Goal: Entertainment & Leisure: Consume media (video, audio)

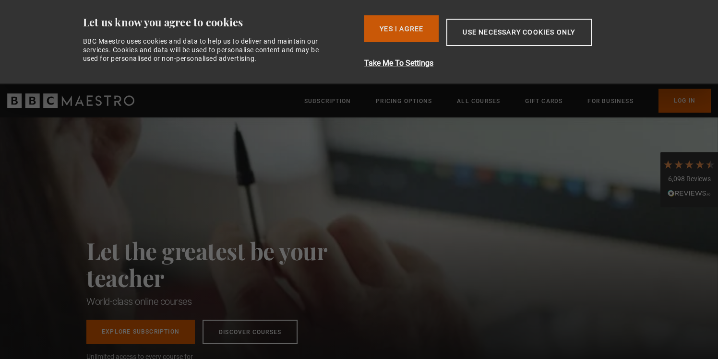
click at [407, 38] on button "Yes I Agree" at bounding box center [401, 28] width 74 height 27
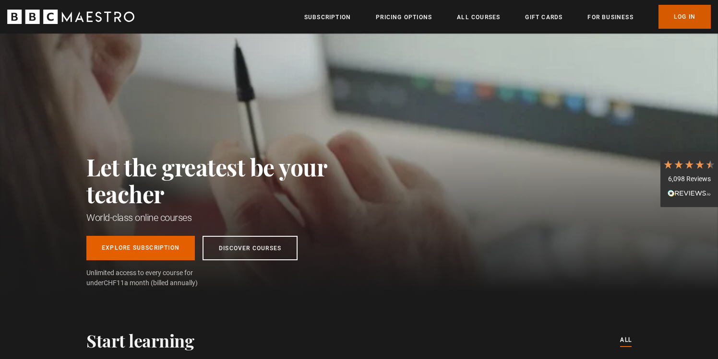
click at [697, 16] on link "Log In" at bounding box center [684, 17] width 52 height 24
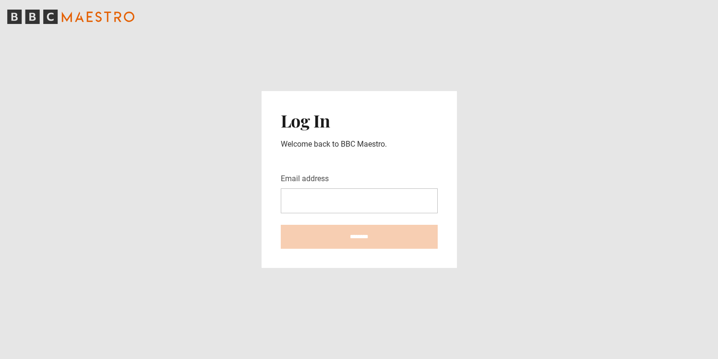
type input "**********"
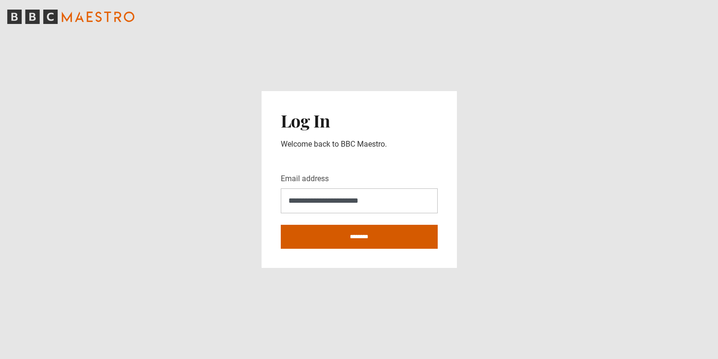
click at [375, 234] on input "********" at bounding box center [359, 237] width 157 height 24
type input "**********"
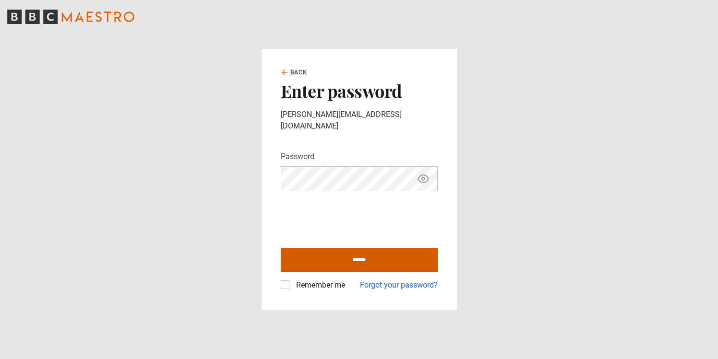
click at [358, 250] on input "******" at bounding box center [359, 260] width 157 height 24
type input "**********"
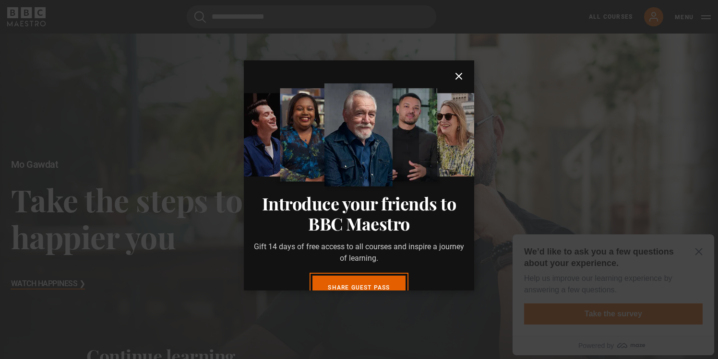
click at [459, 79] on icon "submit" at bounding box center [459, 77] width 12 height 12
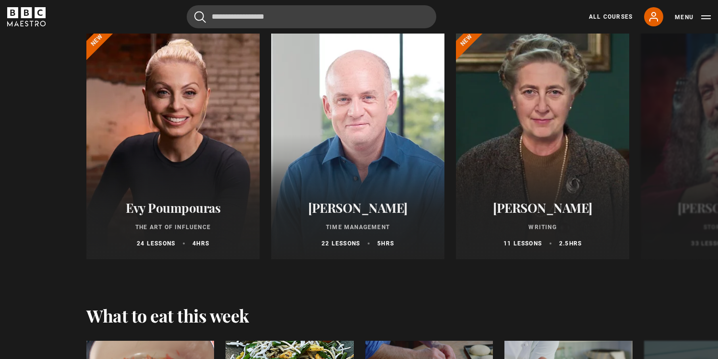
scroll to position [1116, 0]
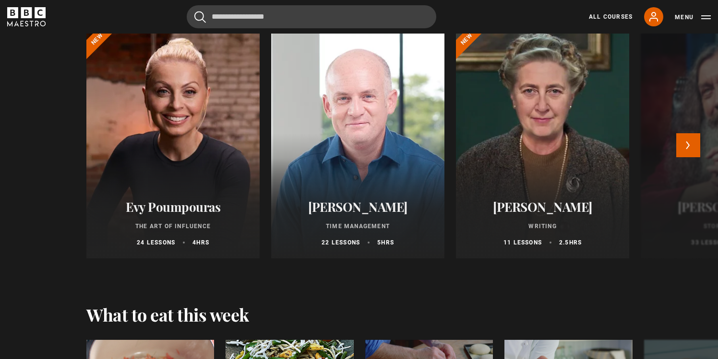
click at [691, 130] on div at bounding box center [726, 143] width 173 height 230
click at [691, 140] on button "Next" at bounding box center [688, 145] width 24 height 24
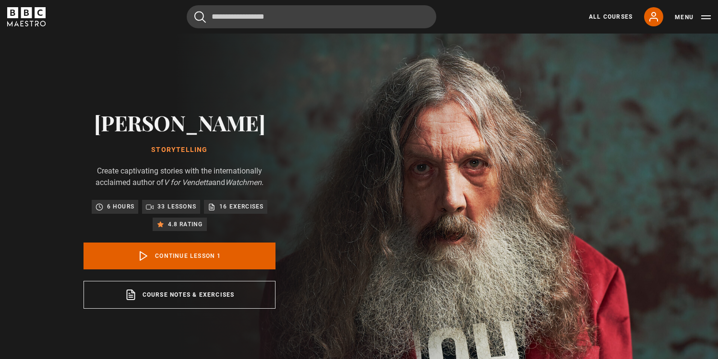
click at [691, 140] on img at bounding box center [393, 210] width 718 height 352
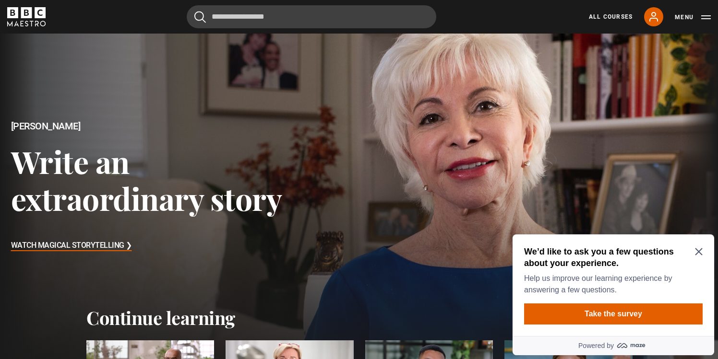
scroll to position [42, 0]
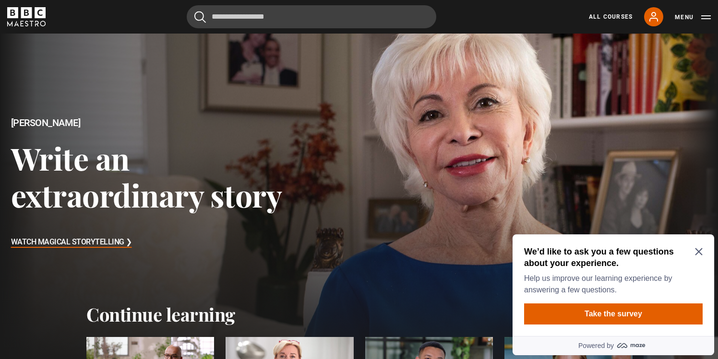
click at [23, 14] on icon "BBC Maestro" at bounding box center [26, 12] width 11 height 11
click at [704, 247] on div "We’d like to ask you a few questions about your experience. Help us improve our…" at bounding box center [612, 286] width 201 height 102
click at [702, 249] on icon "Close Maze Prompt" at bounding box center [699, 252] width 8 height 8
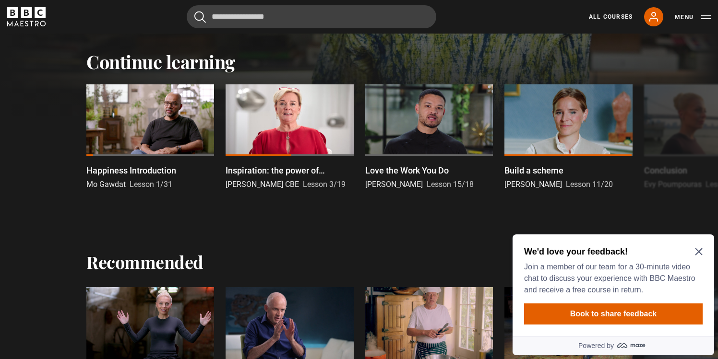
scroll to position [315, 0]
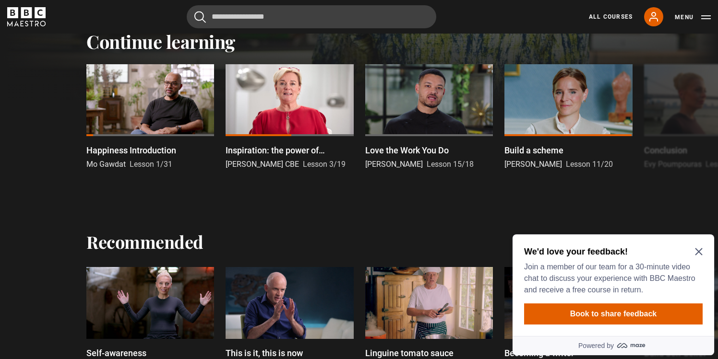
click at [699, 252] on icon "Close Maze Prompt" at bounding box center [698, 251] width 7 height 7
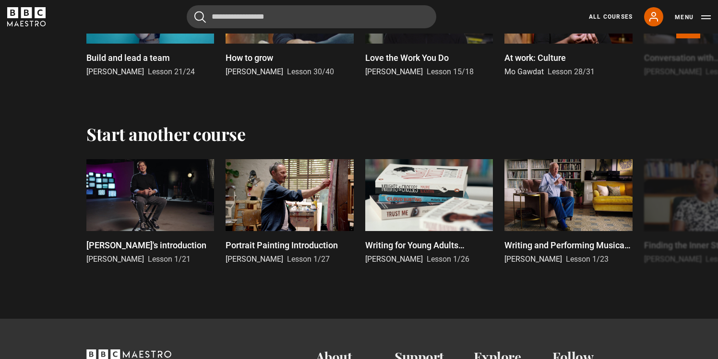
scroll to position [1867, 0]
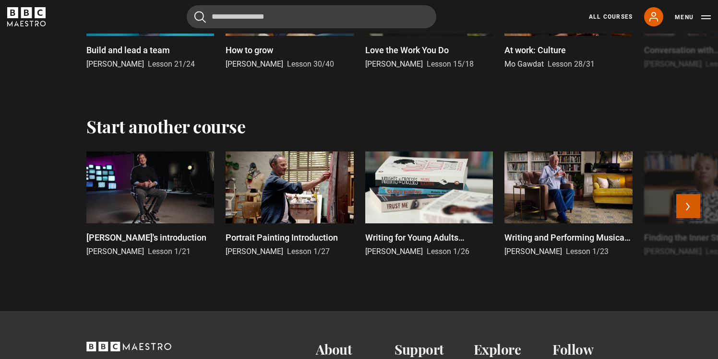
click at [693, 208] on button "Next" at bounding box center [688, 206] width 24 height 24
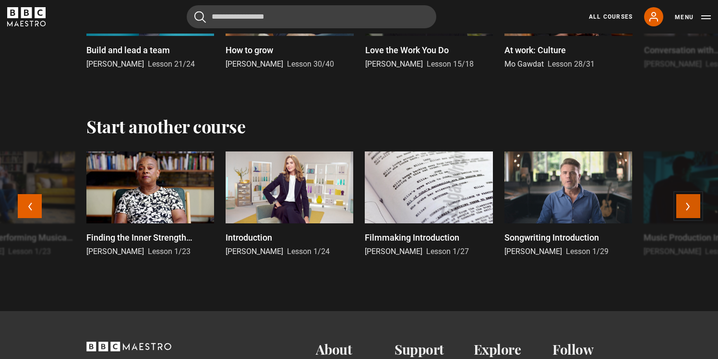
click at [692, 211] on button "Next" at bounding box center [688, 206] width 24 height 24
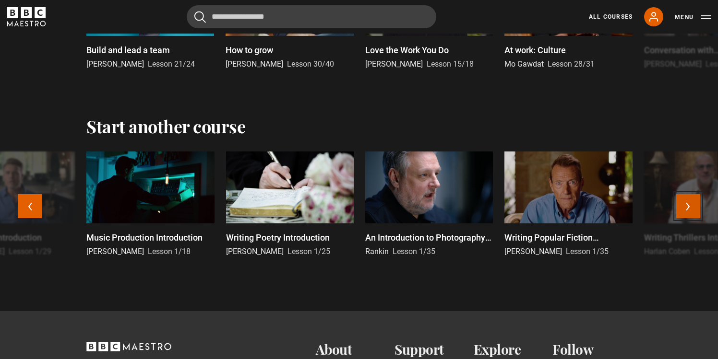
click at [690, 211] on button "Next" at bounding box center [688, 206] width 24 height 24
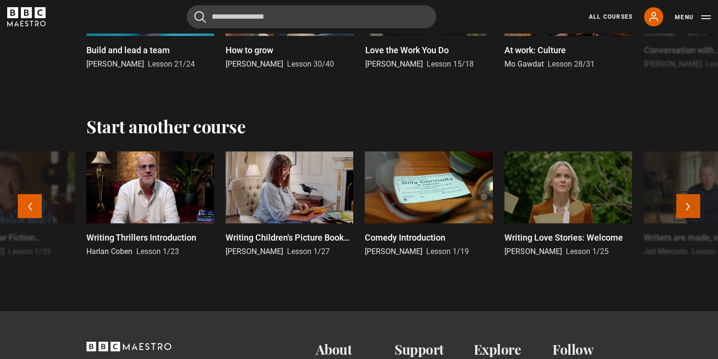
click at [690, 211] on button "Next" at bounding box center [688, 206] width 24 height 24
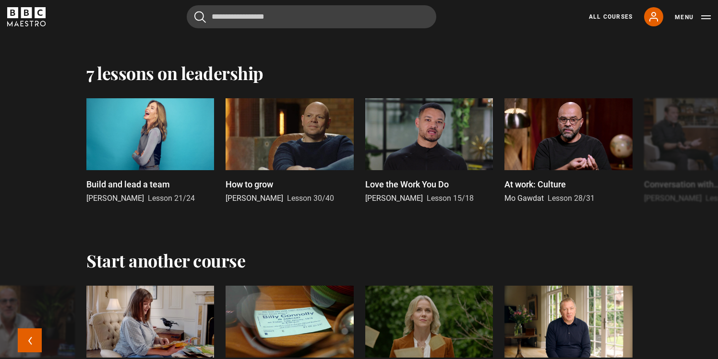
scroll to position [1693, 0]
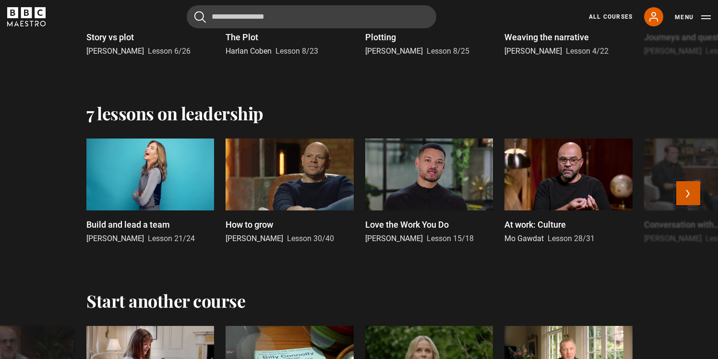
click at [688, 198] on button "Next" at bounding box center [688, 193] width 24 height 24
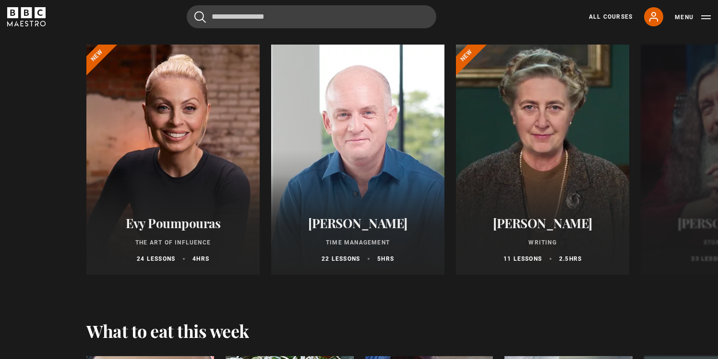
scroll to position [1095, 0]
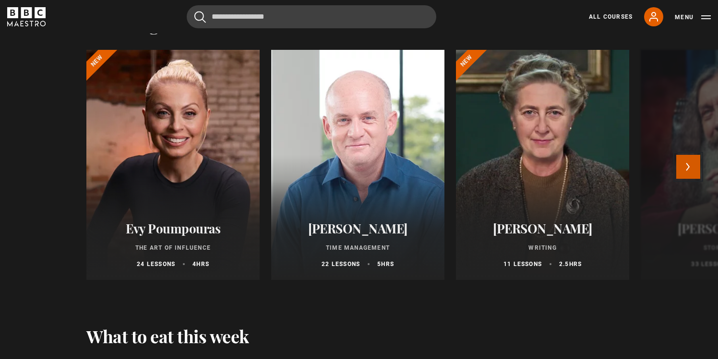
click at [689, 170] on button "Next" at bounding box center [688, 167] width 24 height 24
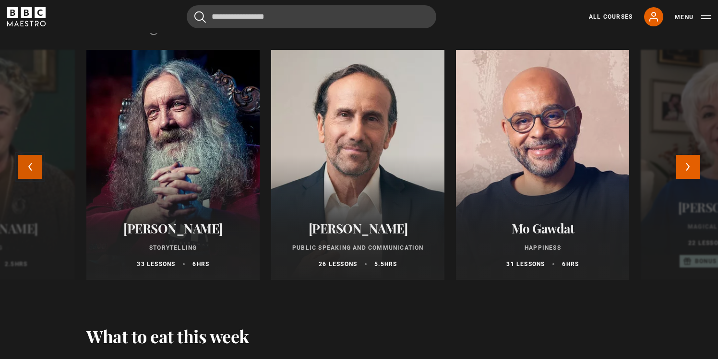
click at [35, 168] on button "Previous" at bounding box center [30, 167] width 24 height 24
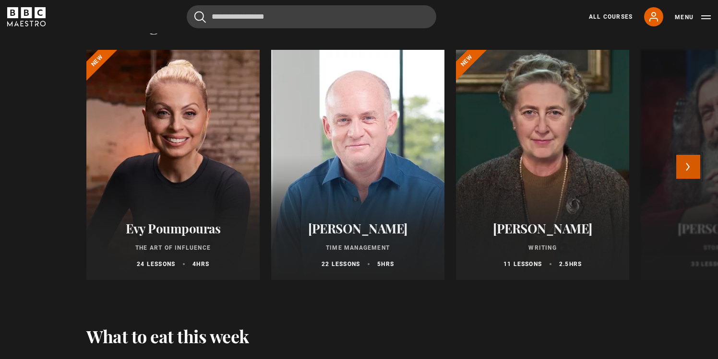
click at [693, 172] on button "Next" at bounding box center [688, 167] width 24 height 24
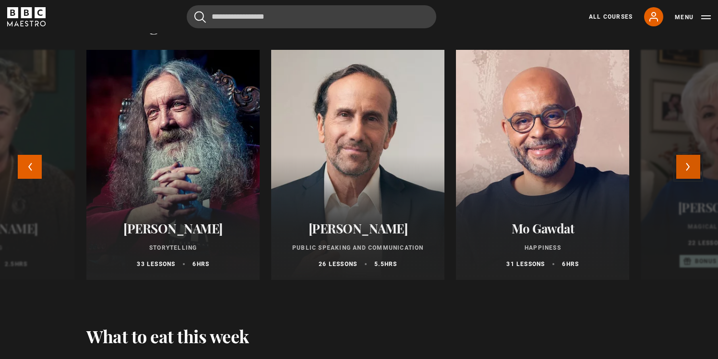
click at [688, 166] on button "Next" at bounding box center [688, 167] width 24 height 24
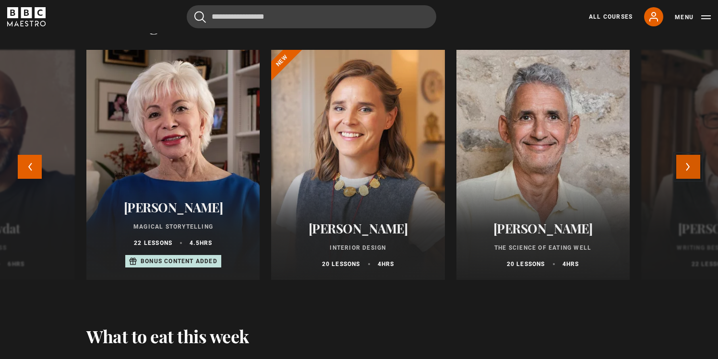
click at [688, 166] on button "Next" at bounding box center [688, 167] width 24 height 24
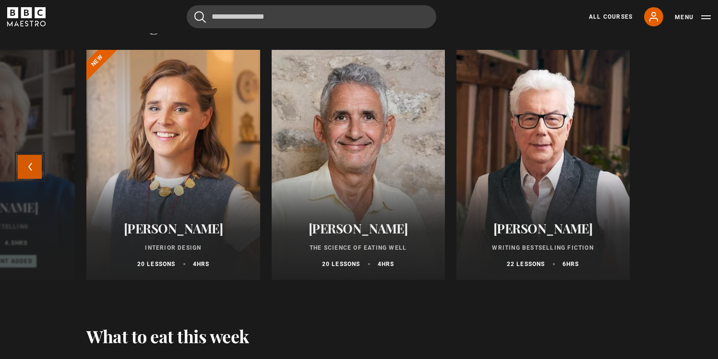
click at [20, 166] on button "Previous" at bounding box center [30, 167] width 24 height 24
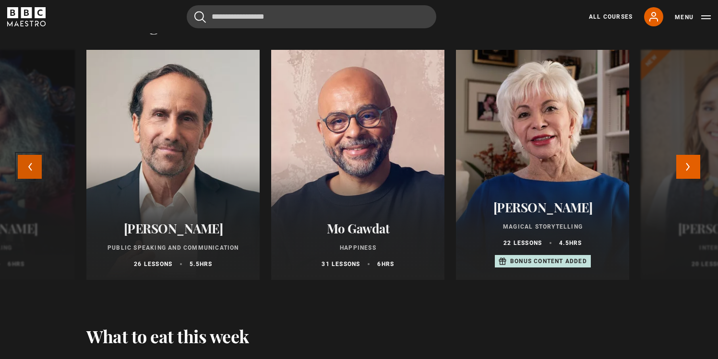
click at [21, 165] on button "Previous" at bounding box center [30, 167] width 24 height 24
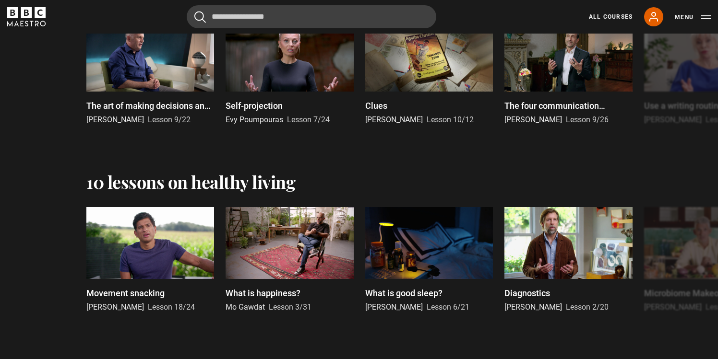
scroll to position [751, 0]
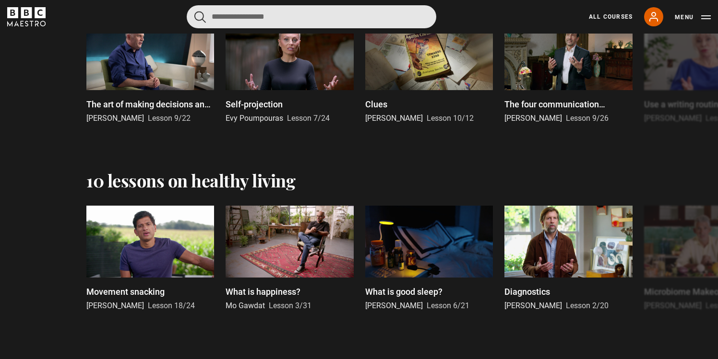
click at [361, 22] on input "Search" at bounding box center [311, 16] width 249 height 23
type input "*"
type input "**********"
click at [194, 11] on button "submit" at bounding box center [200, 17] width 12 height 12
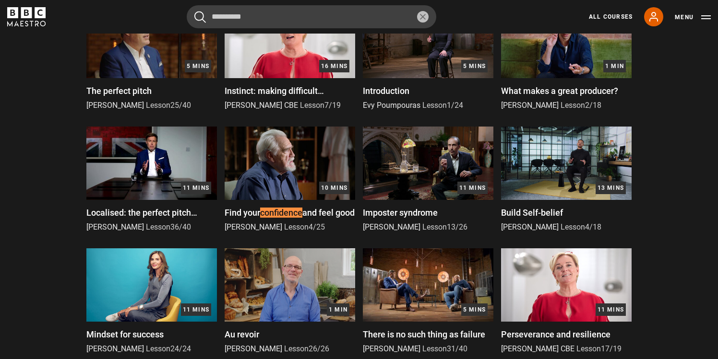
scroll to position [590, 0]
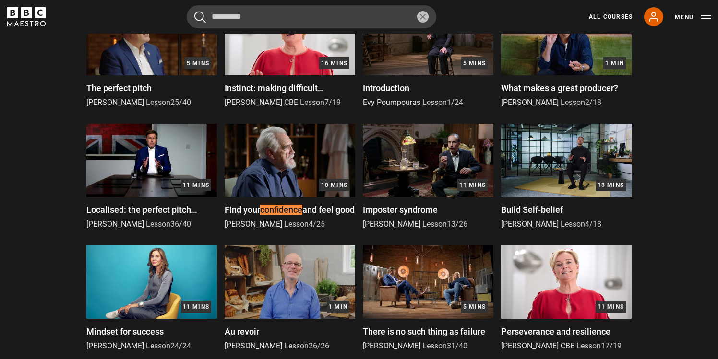
click at [334, 213] on span "and feel good" at bounding box center [328, 210] width 52 height 10
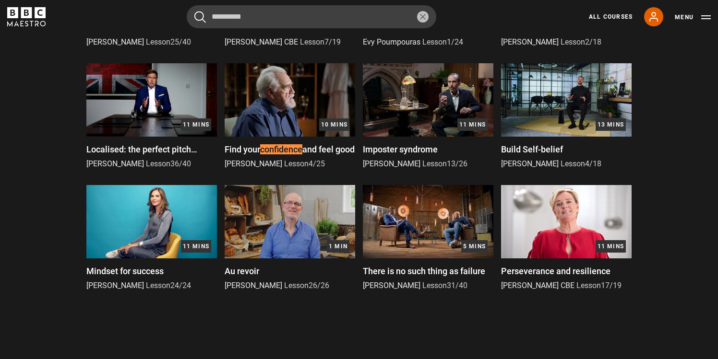
scroll to position [658, 0]
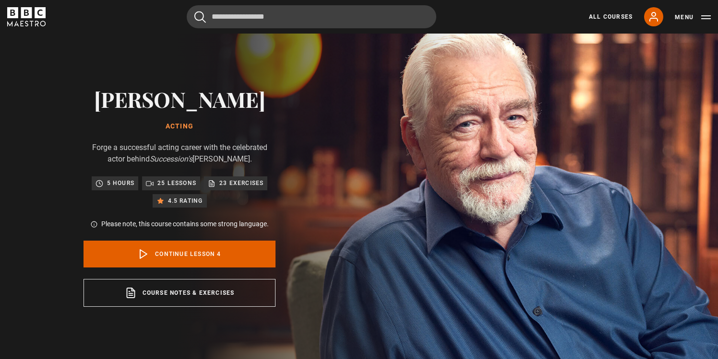
scroll to position [6, 0]
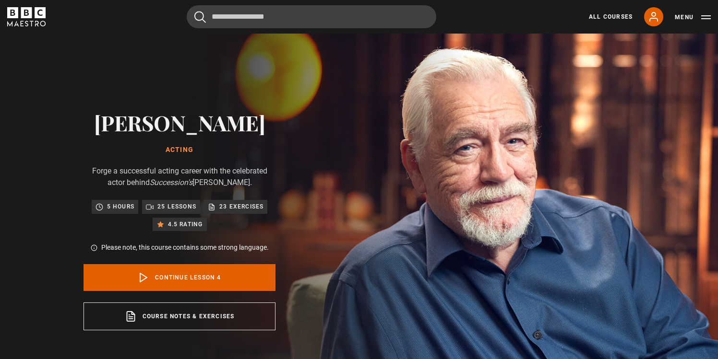
scroll to position [127, 0]
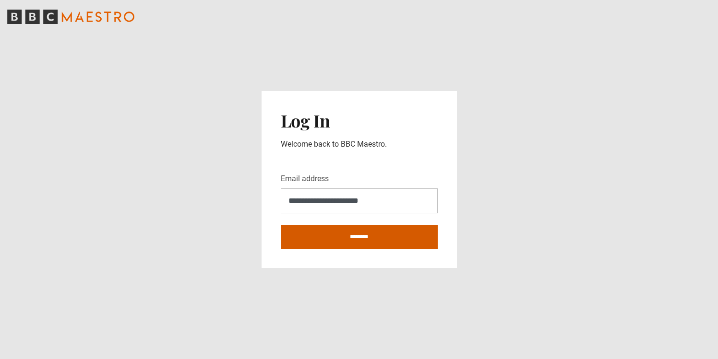
click at [302, 236] on input "********" at bounding box center [359, 237] width 157 height 24
type input "**********"
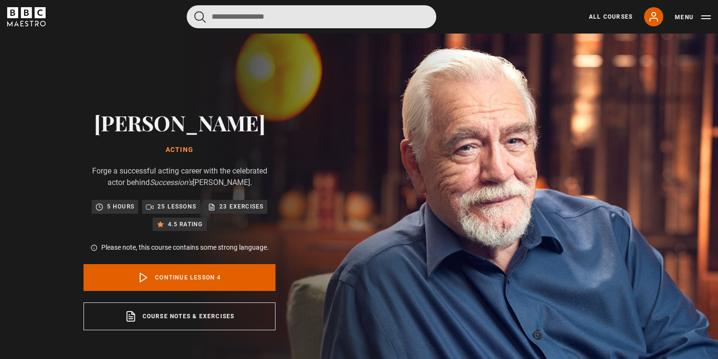
click at [232, 24] on input "Search" at bounding box center [311, 16] width 249 height 23
type input "**********"
click at [194, 11] on button "submit" at bounding box center [200, 17] width 12 height 12
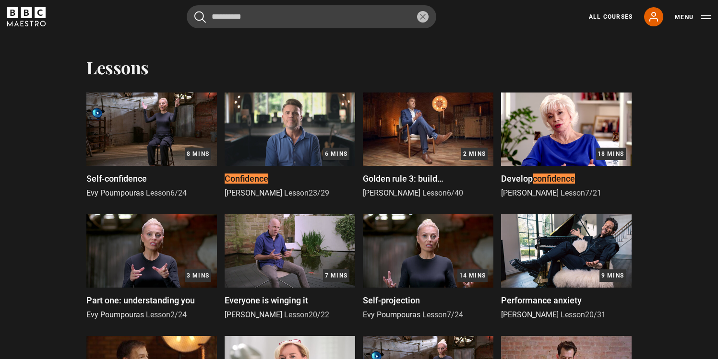
scroll to position [257, 0]
click at [244, 134] on img at bounding box center [289, 128] width 130 height 73
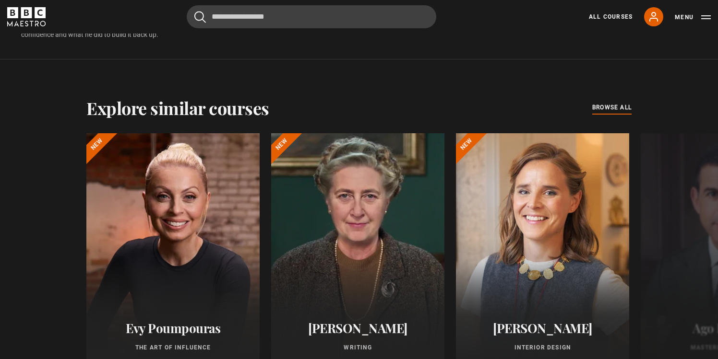
scroll to position [709, 0]
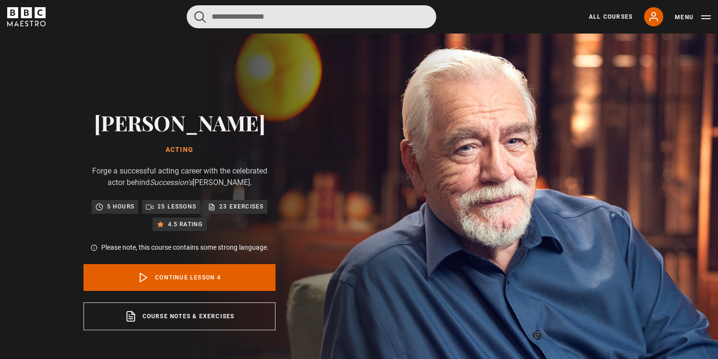
click at [238, 22] on input "Search" at bounding box center [311, 16] width 249 height 23
type input "**********"
click at [194, 11] on button "submit" at bounding box center [200, 17] width 12 height 12
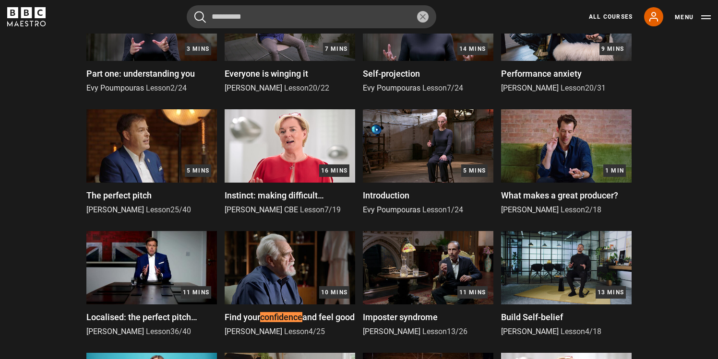
scroll to position [664, 0]
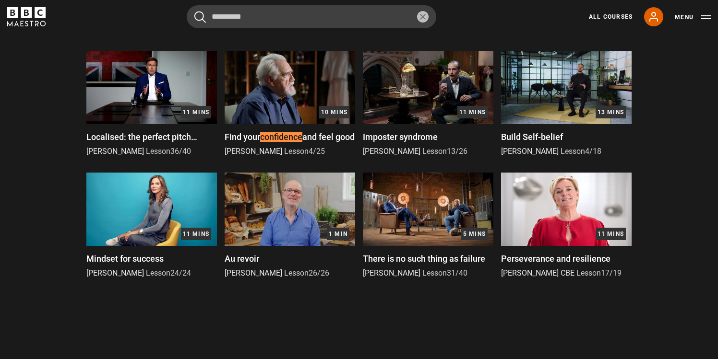
click at [106, 257] on span "Mindset for success" at bounding box center [124, 259] width 77 height 10
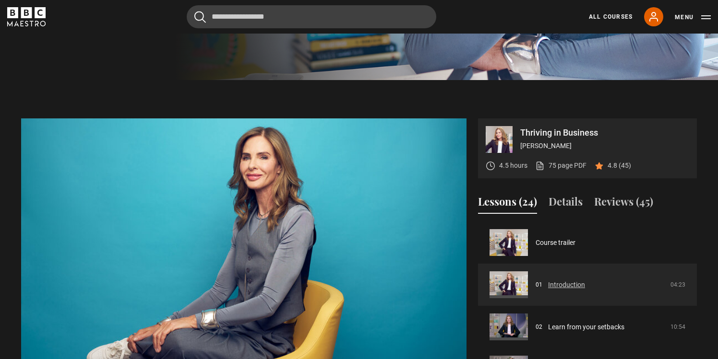
scroll to position [376, 0]
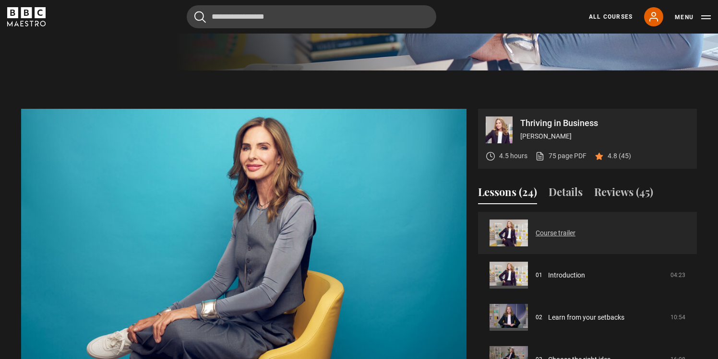
click at [553, 237] on link "Course trailer" at bounding box center [555, 233] width 40 height 10
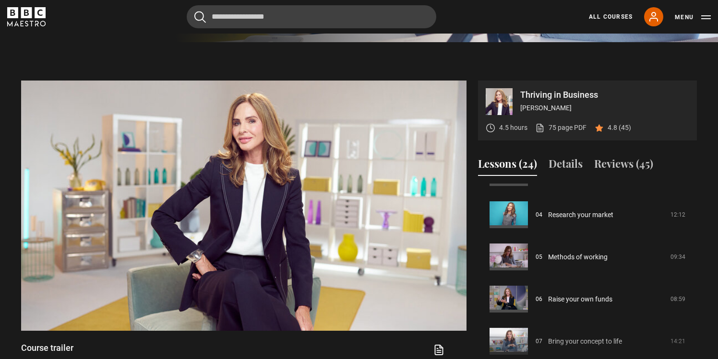
scroll to position [406, 0]
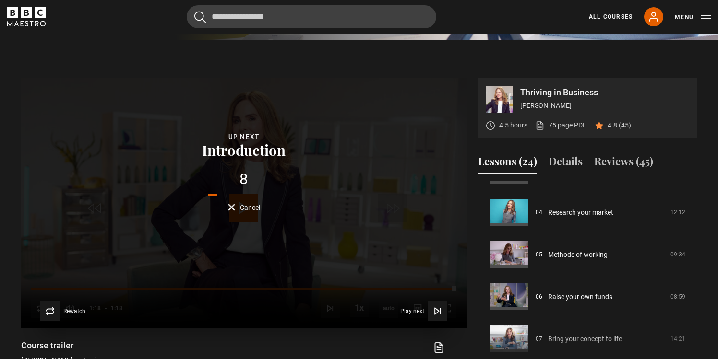
click at [266, 172] on div "Up next Introduction 8 Cancel" at bounding box center [243, 171] width 89 height 80
click at [256, 206] on span "Cancel" at bounding box center [250, 207] width 20 height 7
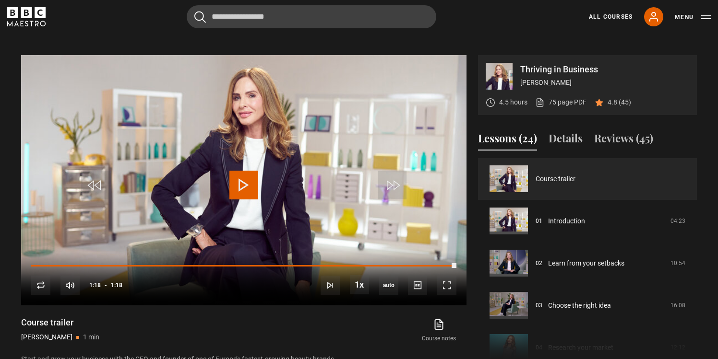
scroll to position [0, 0]
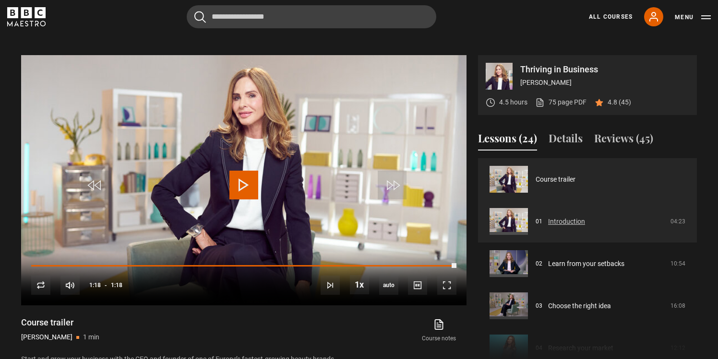
click at [561, 220] on link "Introduction" at bounding box center [566, 222] width 37 height 10
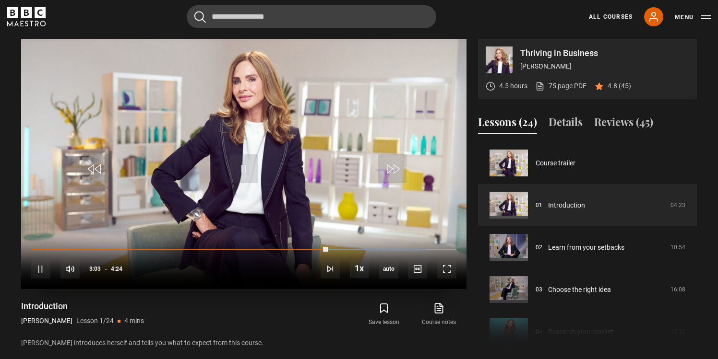
click at [299, 80] on video "Video Player" at bounding box center [243, 164] width 445 height 250
